Goal: Task Accomplishment & Management: Use online tool/utility

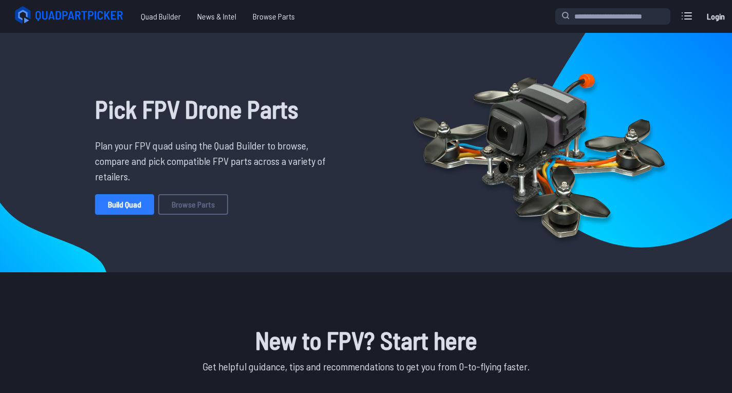
click at [135, 211] on link "Build Quad" at bounding box center [124, 204] width 59 height 21
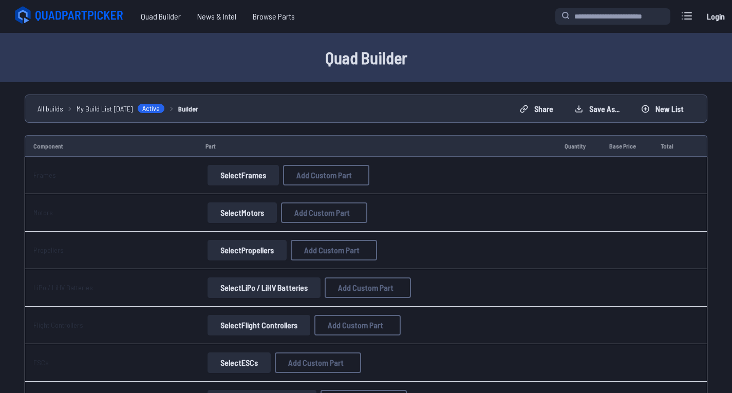
click at [256, 176] on button "Select Frames" at bounding box center [243, 175] width 71 height 21
click at [264, 173] on button "Select Frames" at bounding box center [243, 175] width 71 height 21
click at [320, 181] on button "Add Custom Part" at bounding box center [326, 175] width 86 height 21
select select "**********"
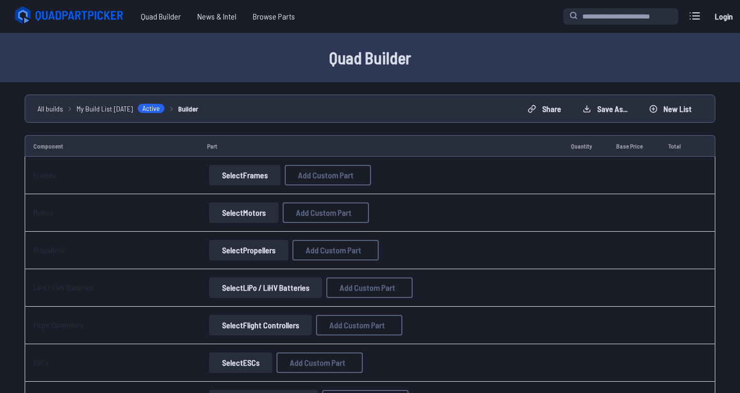
click at [467, 51] on button at bounding box center [466, 58] width 25 height 15
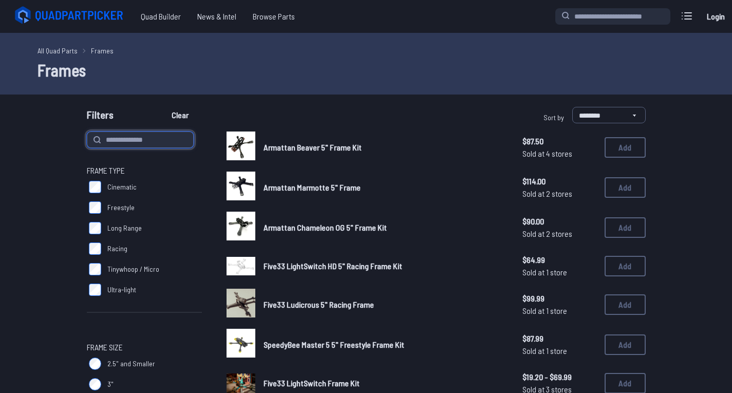
click at [121, 141] on input at bounding box center [140, 140] width 107 height 16
click at [121, 141] on input "*" at bounding box center [140, 140] width 107 height 16
type input "****"
click at [163, 107] on button "Clear" at bounding box center [180, 115] width 34 height 16
type input "****"
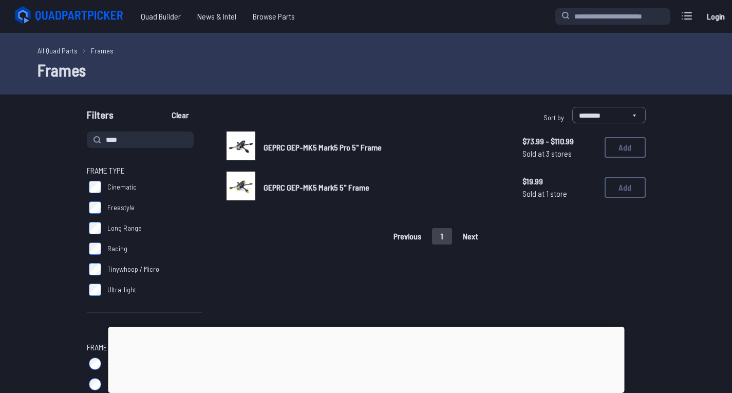
click at [238, 189] on img at bounding box center [241, 186] width 29 height 29
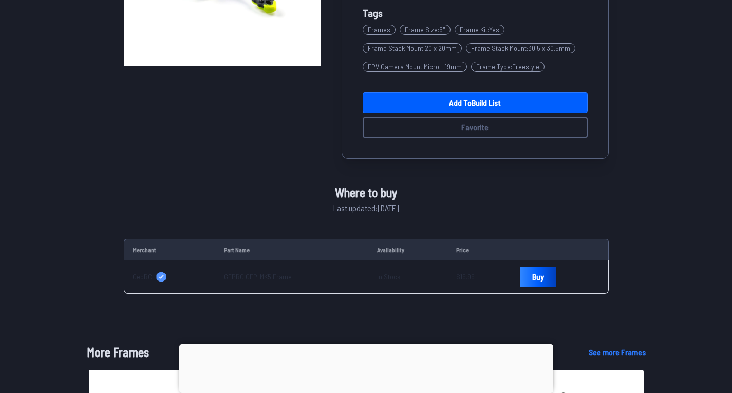
scroll to position [225, 0]
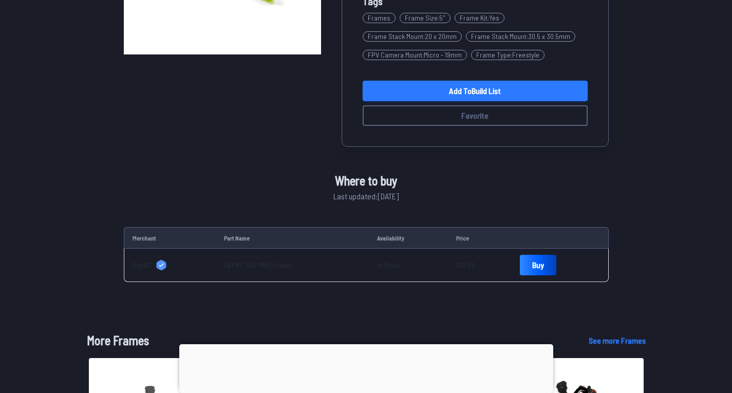
click at [388, 93] on link "Add to Build List" at bounding box center [475, 91] width 225 height 21
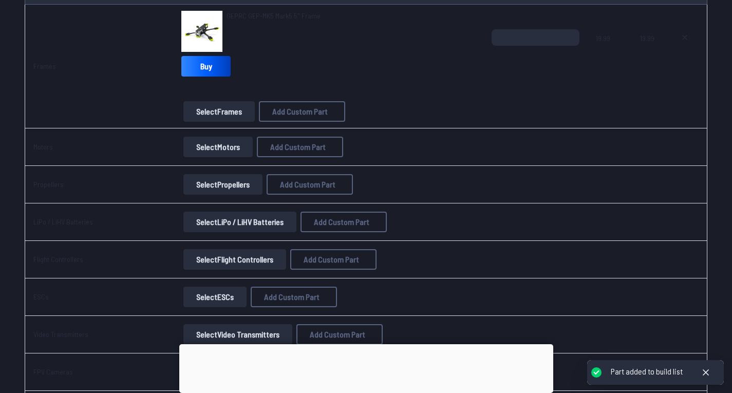
scroll to position [67, 0]
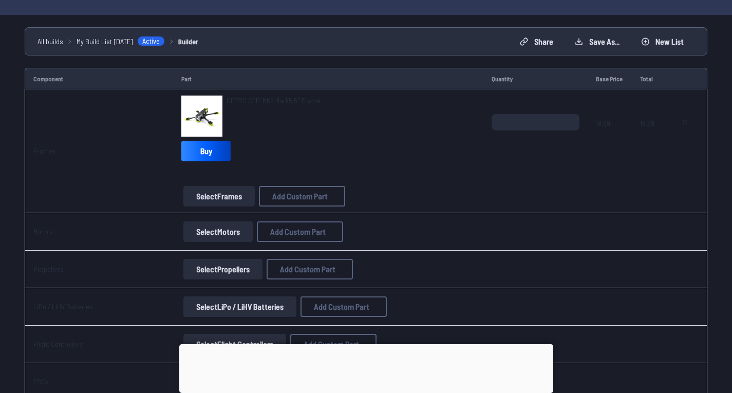
click at [244, 234] on button "Select Motors" at bounding box center [217, 232] width 69 height 21
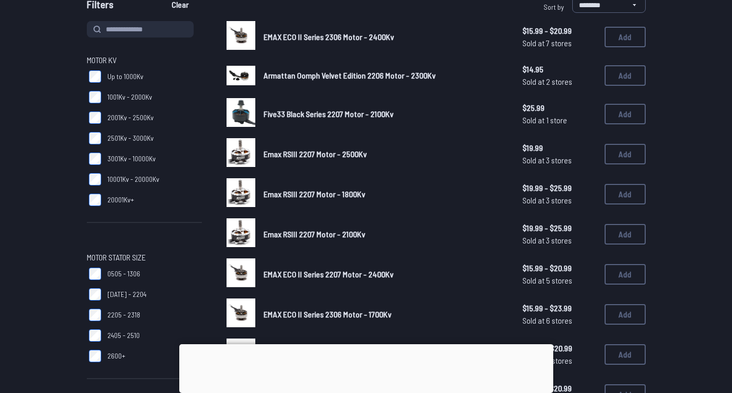
scroll to position [96, 0]
